Goal: Information Seeking & Learning: Learn about a topic

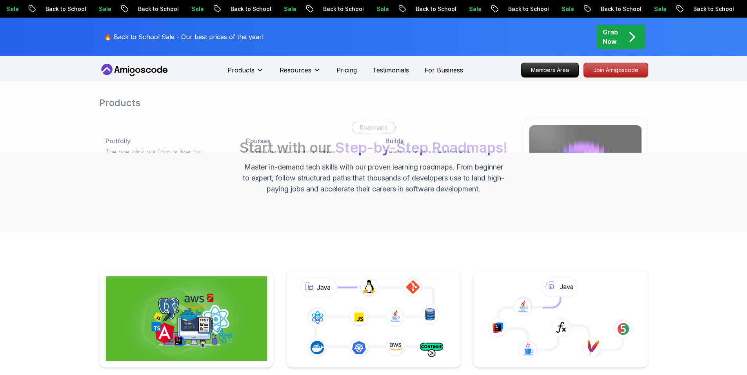
click at [146, 65] on icon at bounding box center [134, 70] width 71 height 13
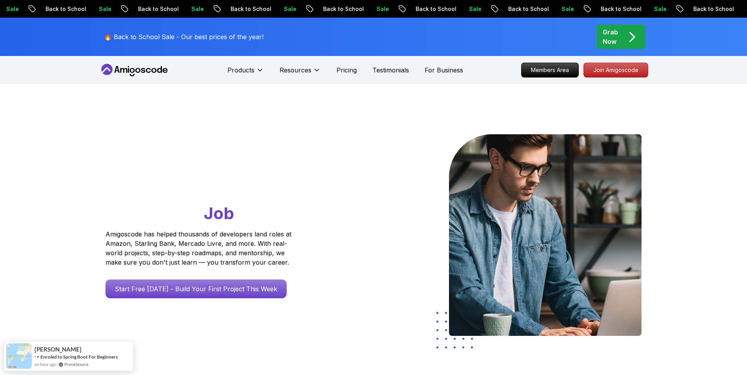
click at [317, 57] on nav "Products Resources Resources Team Meet our awesome team members Blog The latest…" at bounding box center [373, 70] width 549 height 28
click at [355, 40] on div "🔥 Back to School Sale - Our best prices of the year! Grab Now" at bounding box center [373, 37] width 549 height 38
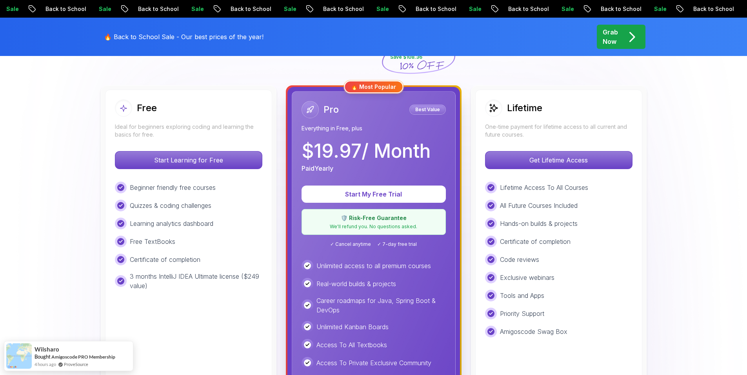
scroll to position [201, 0]
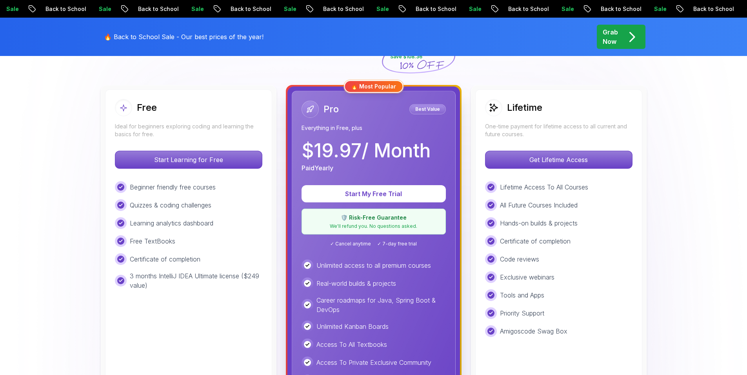
scroll to position [0, 0]
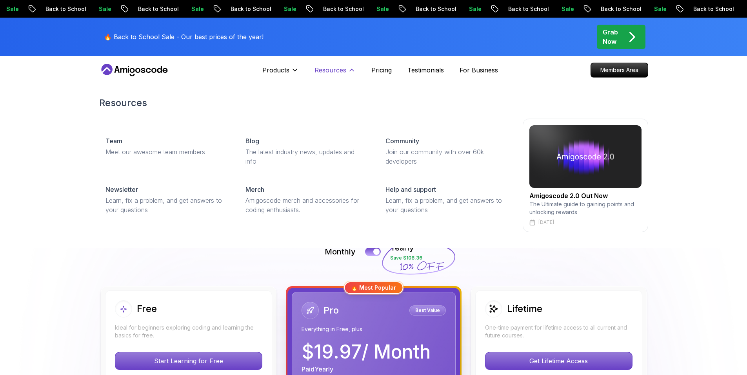
click at [333, 69] on p "Resources" at bounding box center [330, 69] width 32 height 9
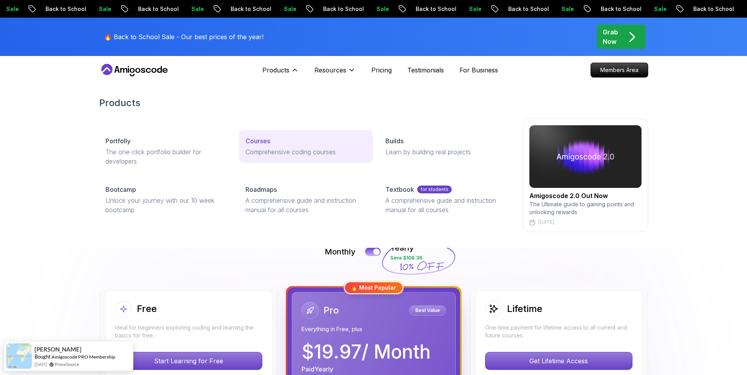
click at [261, 148] on p "Comprehensive coding courses" at bounding box center [305, 151] width 121 height 9
